Goal: Task Accomplishment & Management: Manage account settings

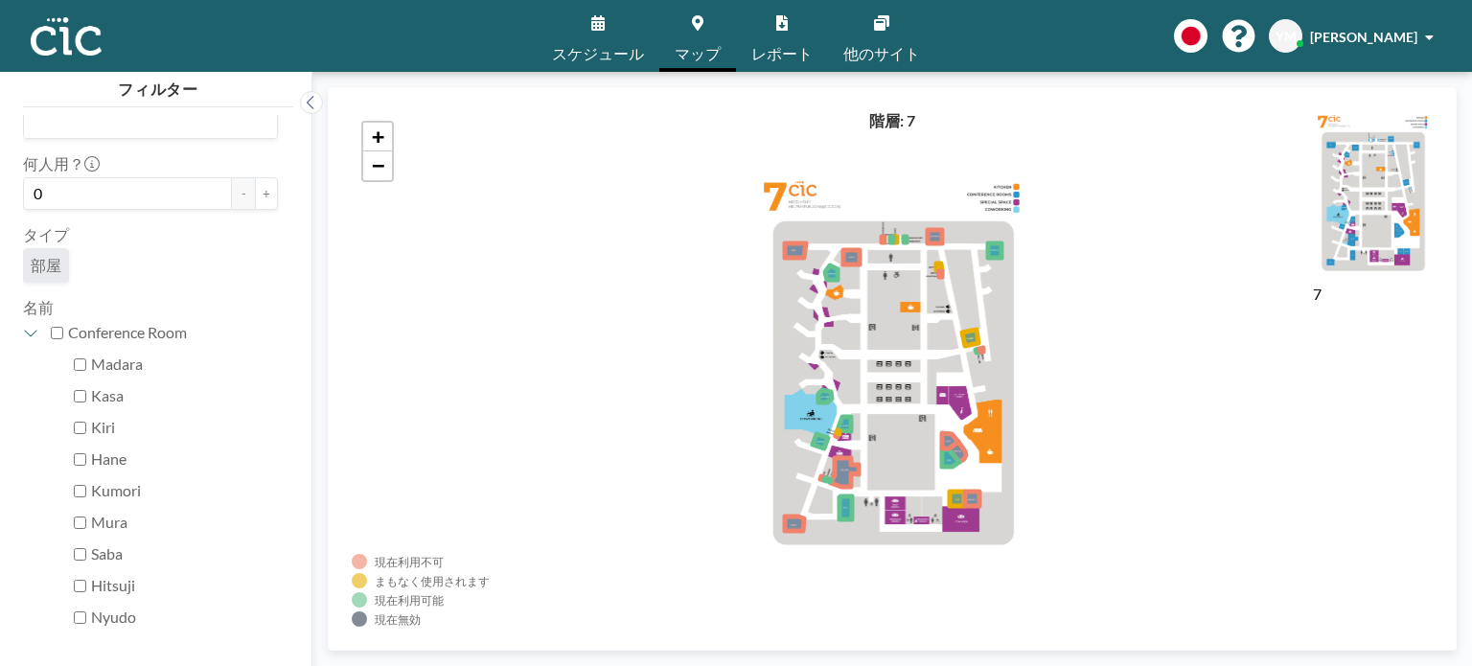
scroll to position [192, 0]
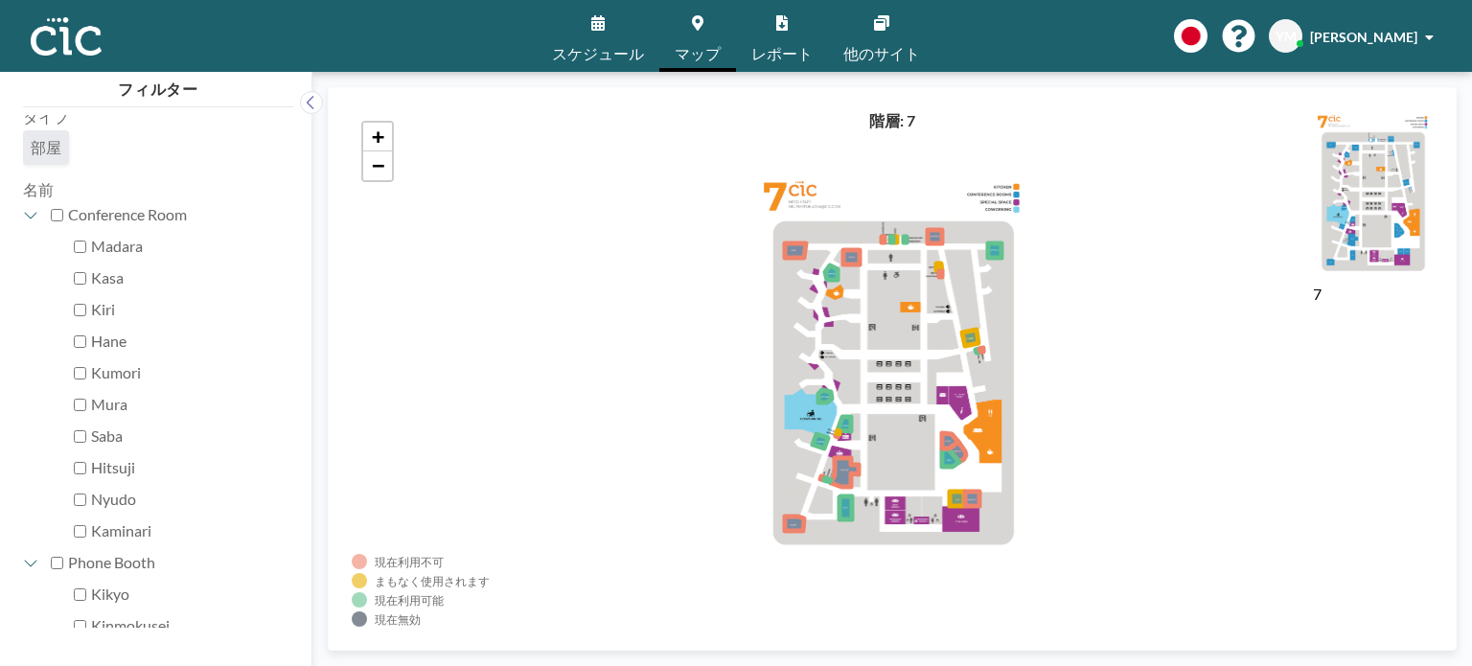
click at [580, 55] on span "スケジュール" at bounding box center [598, 53] width 92 height 15
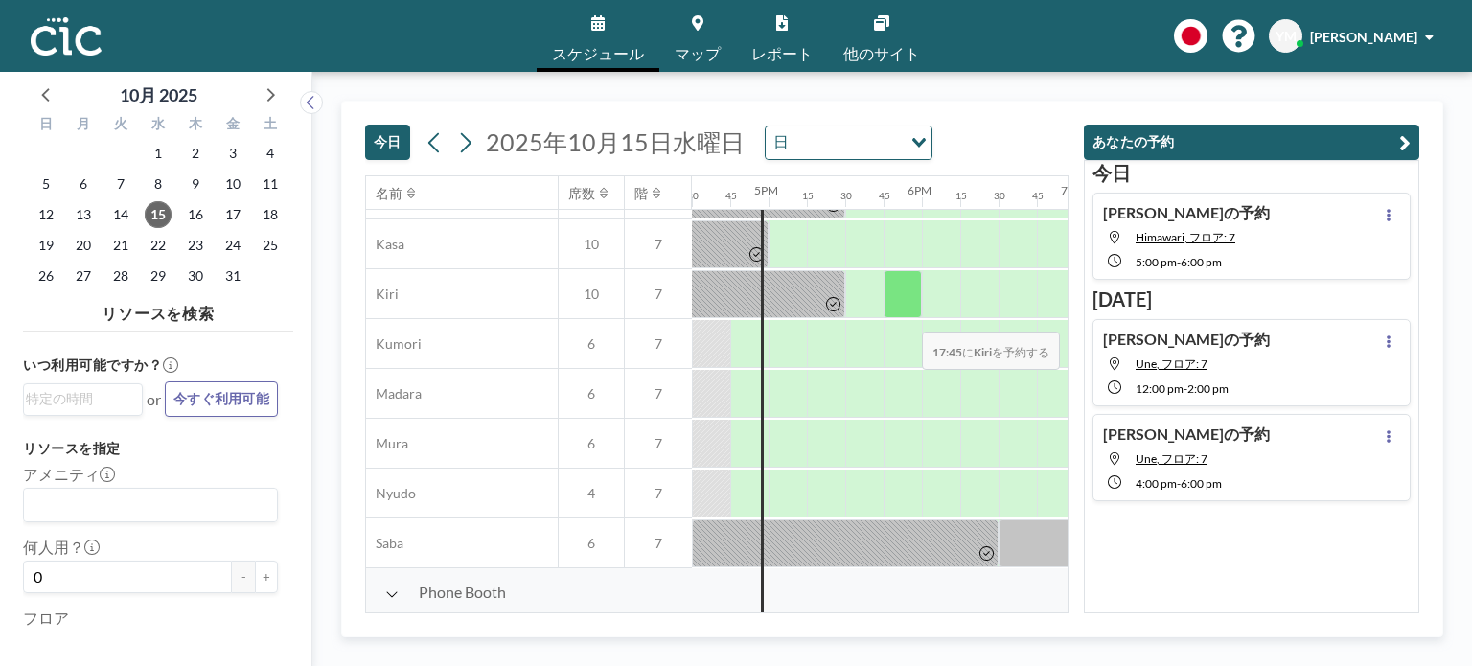
scroll to position [192, 2529]
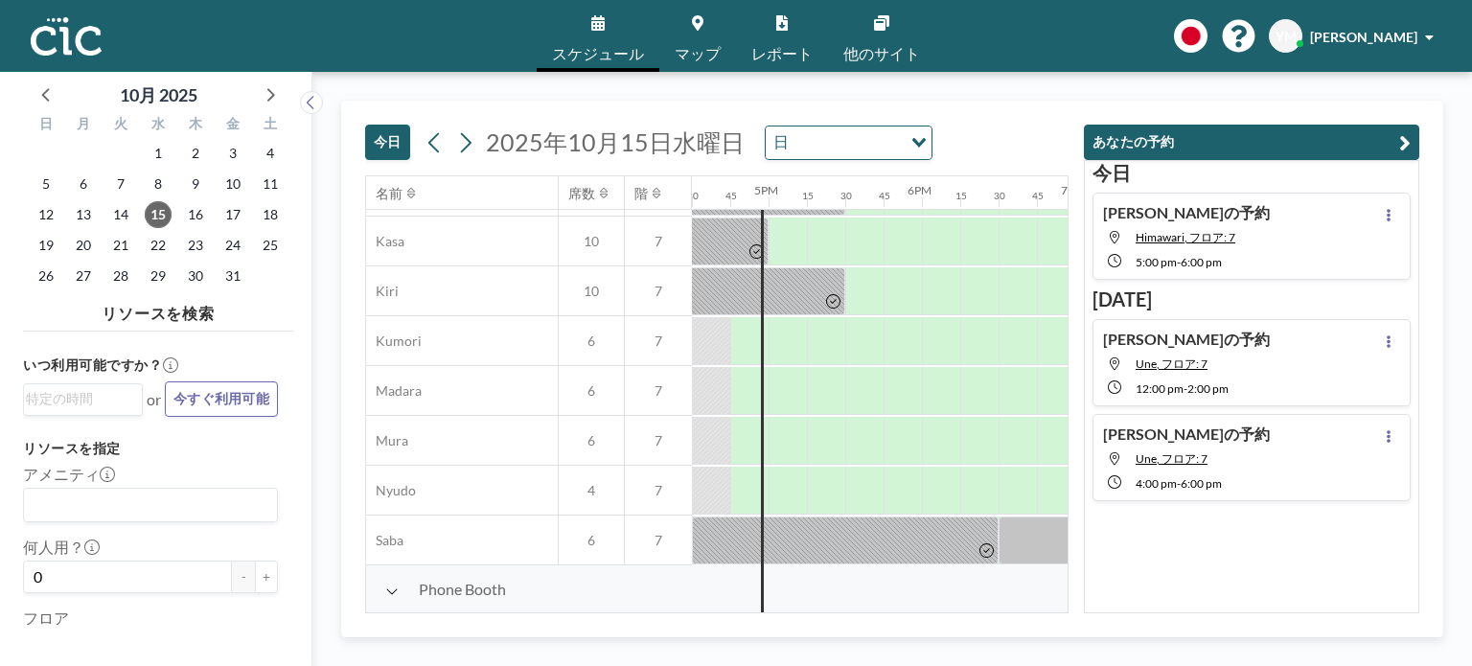
click at [1299, 218] on div "[PERSON_NAME]の予約 Himawari, フロア: 7 5:00 PM - 6:00 PM" at bounding box center [1251, 236] width 318 height 87
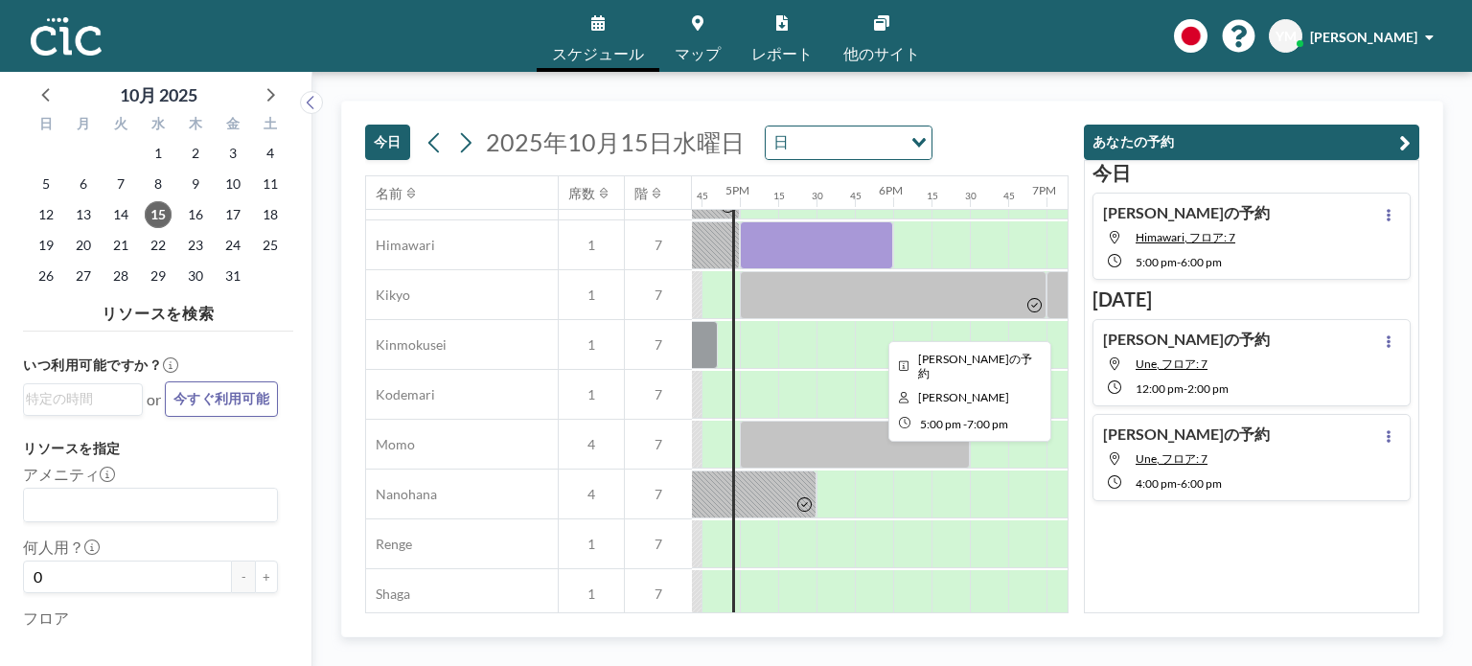
scroll to position [738, 2568]
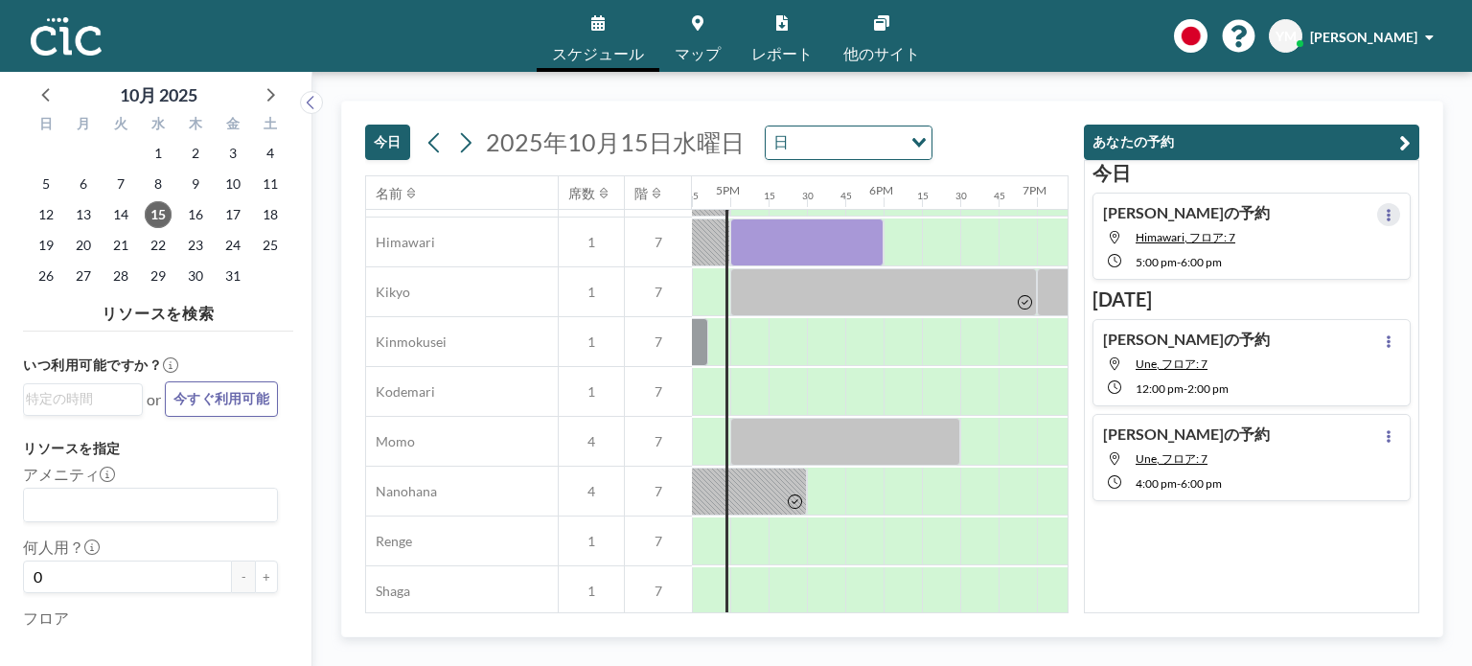
click at [1384, 220] on icon at bounding box center [1388, 215] width 8 height 12
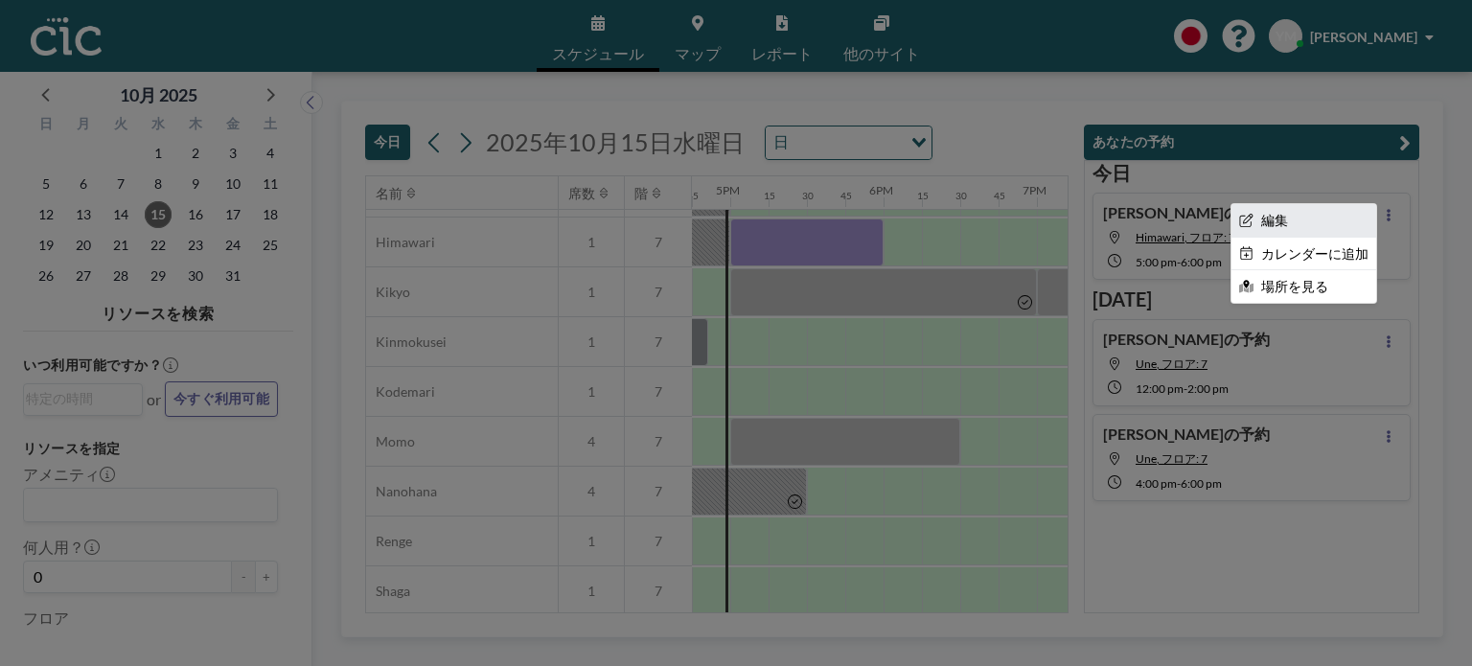
click at [1288, 219] on li "編集" at bounding box center [1303, 220] width 145 height 33
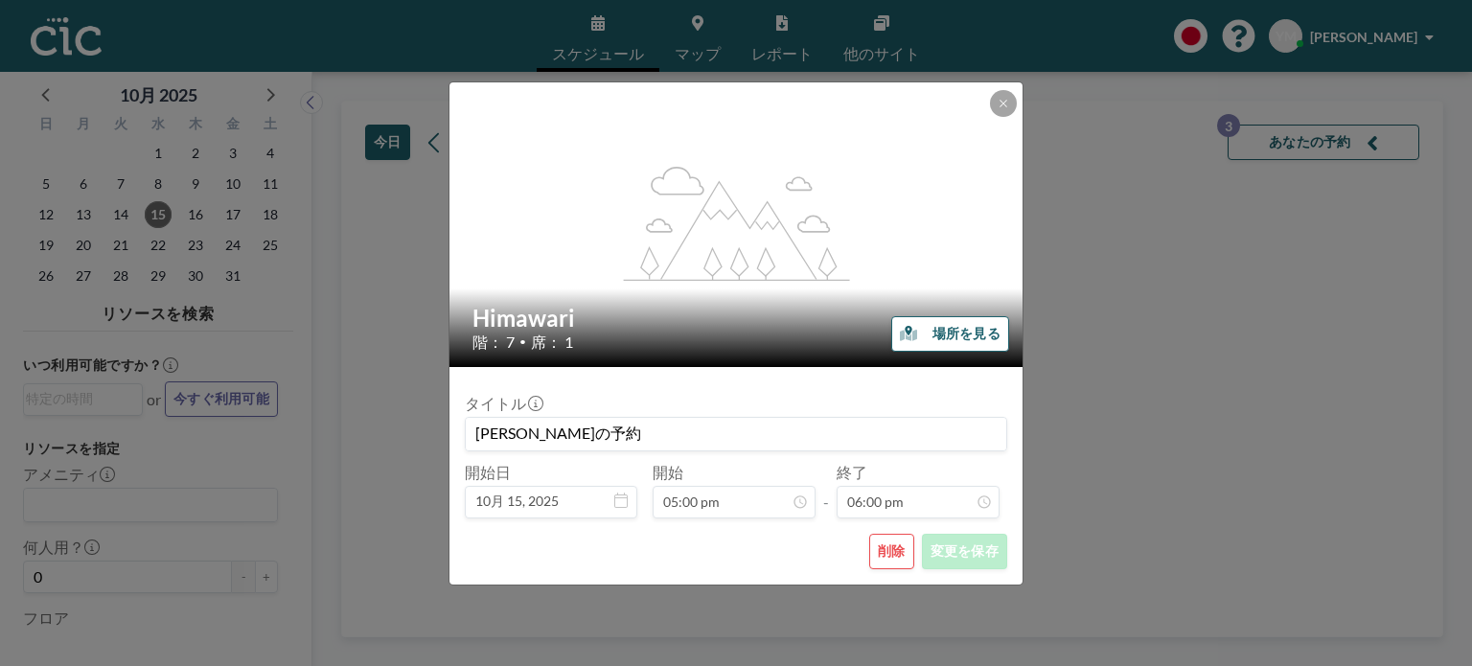
click at [899, 553] on button "削除" at bounding box center [891, 551] width 45 height 35
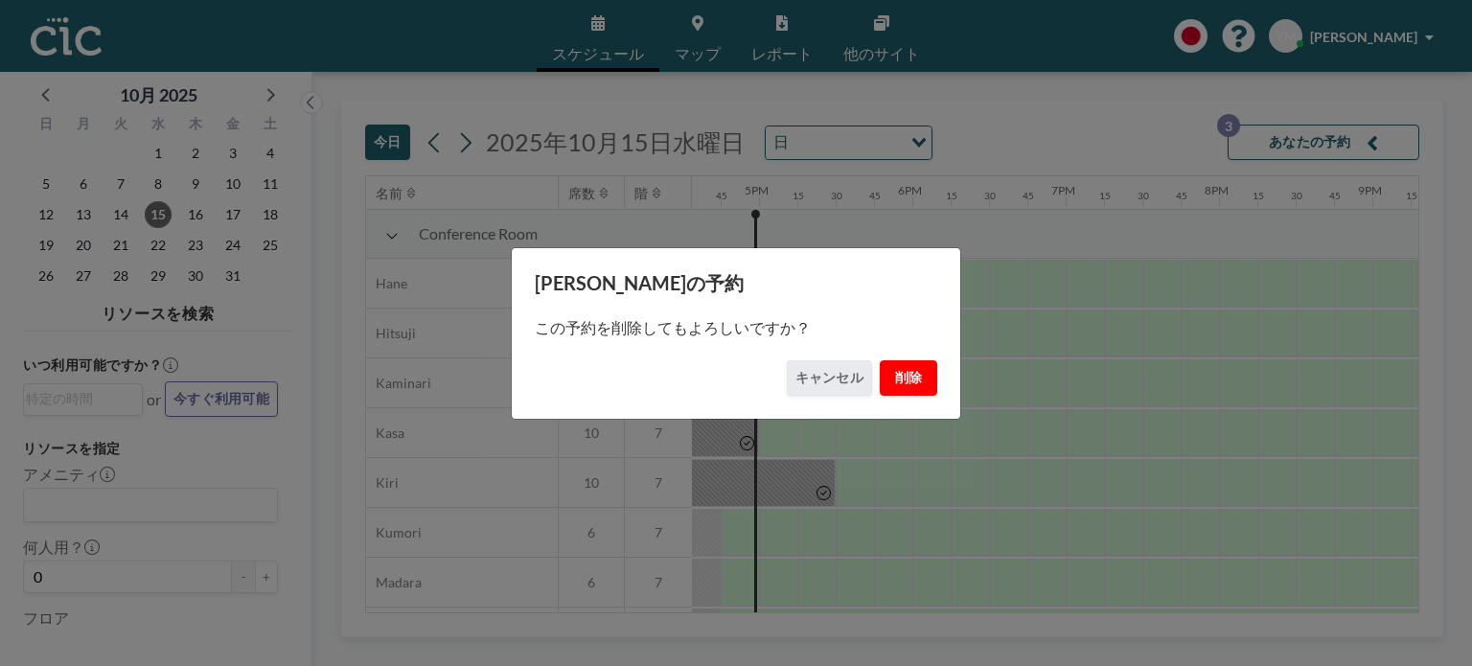
click at [916, 375] on button "削除" at bounding box center [908, 377] width 57 height 35
